Goal: Task Accomplishment & Management: Complete application form

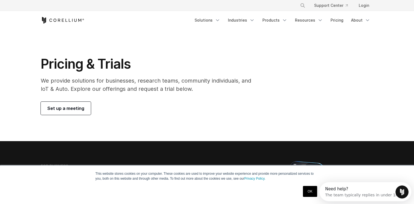
drag, startPoint x: 195, startPoint y: 30, endPoint x: 172, endPoint y: 66, distance: 43.0
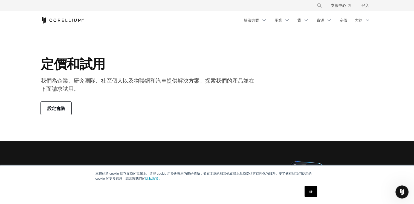
click at [65, 111] on span "設定會議" at bounding box center [56, 108] width 18 height 7
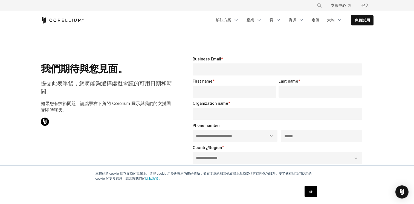
select select "**"
click at [319, 20] on link "定價" at bounding box center [315, 20] width 14 height 10
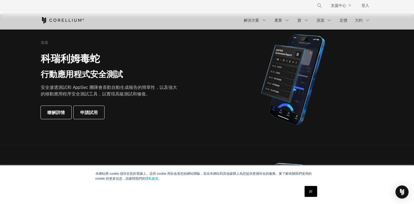
scroll to position [137, 0]
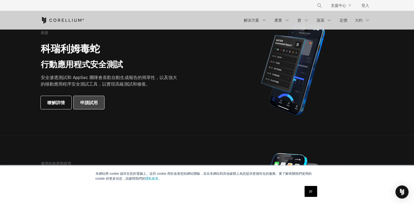
click at [95, 101] on span "申請試用" at bounding box center [89, 102] width 18 height 7
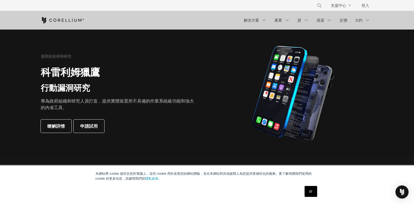
scroll to position [246, 0]
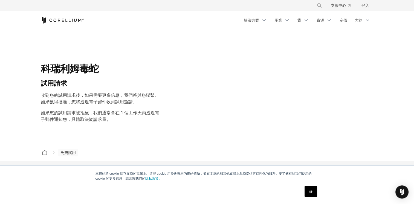
select select "**"
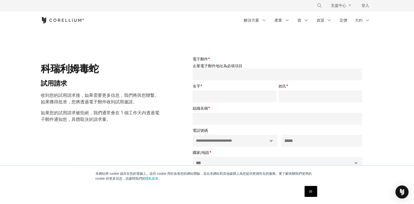
scroll to position [55, 0]
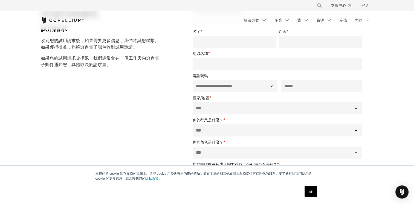
click at [201, 62] on input "組織名稱 *" at bounding box center [278, 64] width 170 height 12
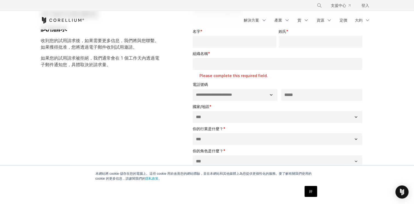
click at [172, 72] on div "科瑞利姆毒蛇 試用請求 收到您的試用請求後，如果需要更多信息，我們將與您聯繫。如果獲得批准，您將透過電子郵件收到試用邀請。 如果您的試用請求被拒絕，我們通常會…" at bounding box center [106, 33] width 143 height 80
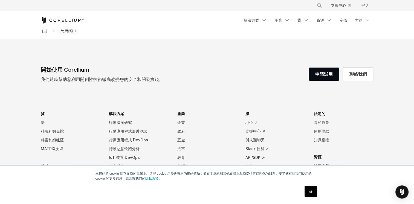
scroll to position [409, 0]
